Goal: Obtain resource: Download file/media

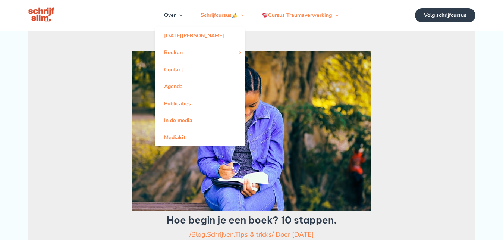
click at [168, 16] on link "Over" at bounding box center [173, 15] width 36 height 22
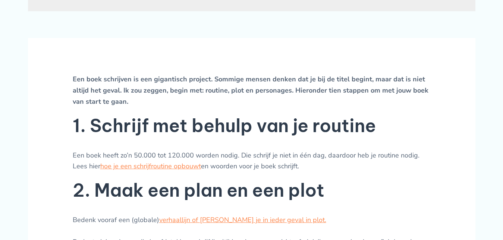
scroll to position [248, 0]
click at [407, 86] on p "Een boek schrijven is een gigantisch project. Sommige mensen denken dat je bij …" at bounding box center [252, 89] width 358 height 33
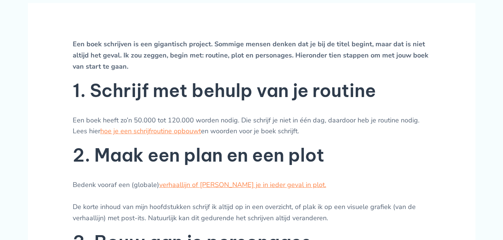
scroll to position [285, 0]
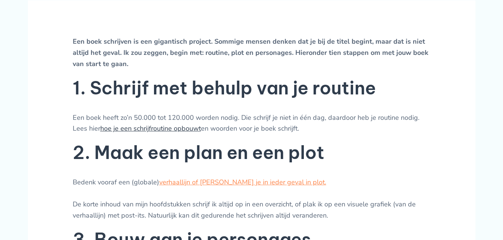
click at [157, 130] on link "hoe je een schrijfroutine opbouwt" at bounding box center [150, 128] width 101 height 9
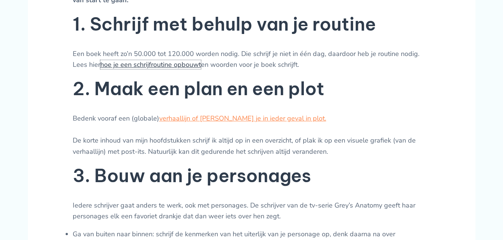
scroll to position [350, 0]
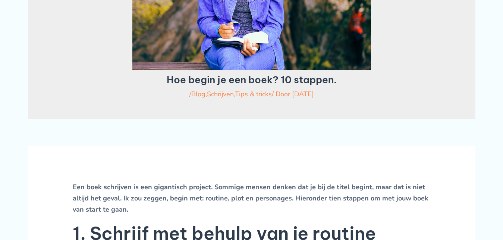
scroll to position [0, 0]
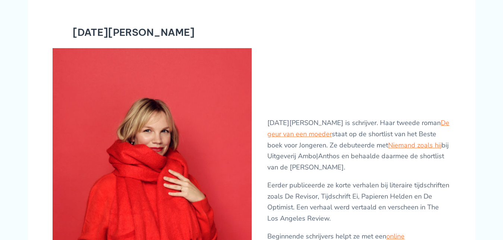
scroll to position [82, 0]
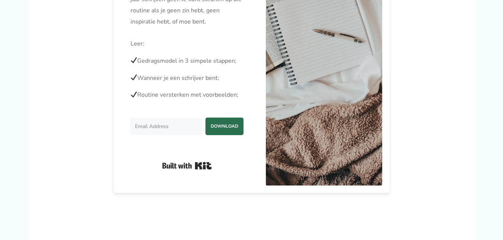
scroll to position [233, 0]
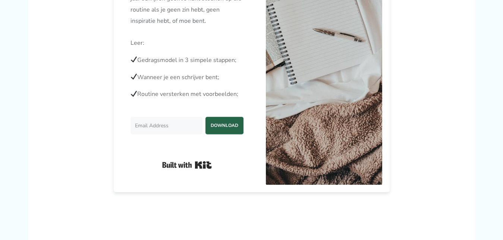
click at [236, 132] on span "DOWNLOAD" at bounding box center [224, 125] width 38 height 16
click at [29, 118] on article "Gratis ebook – schrijfgewoonte Gratis ebook Schrijfgewoonte opbouwen . Dat is d…" at bounding box center [251, 191] width 447 height 732
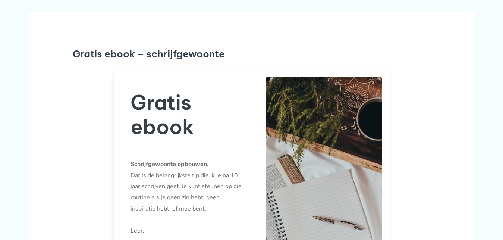
scroll to position [0, 0]
